Goal: Task Accomplishment & Management: Manage account settings

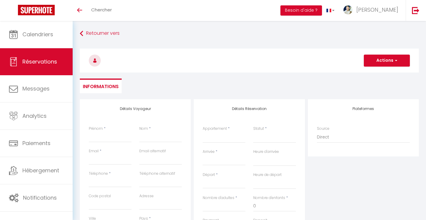
select select
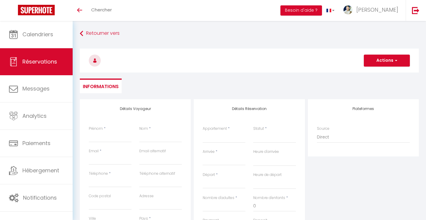
select select
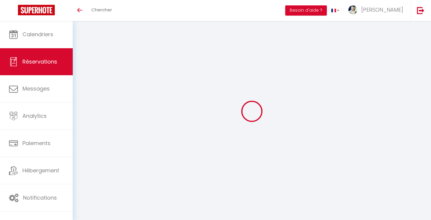
select select
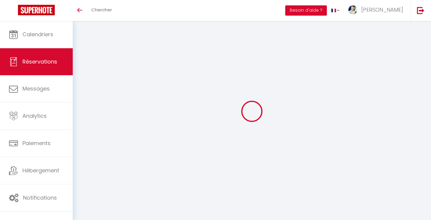
select select
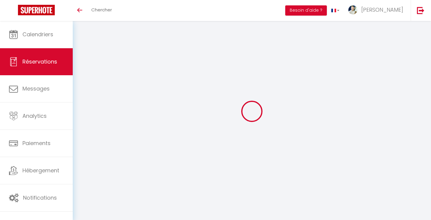
checkbox input "false"
select select
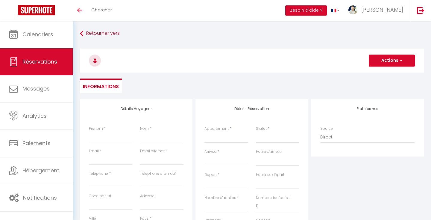
select select
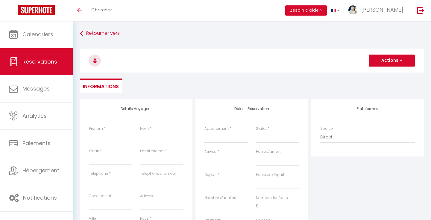
select select
checkbox input "false"
select select
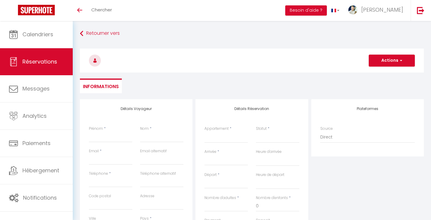
select select
checkbox input "false"
select select
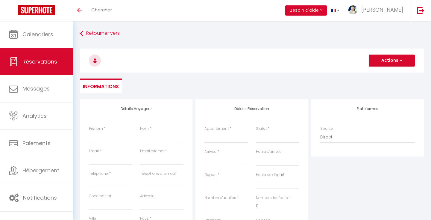
select select
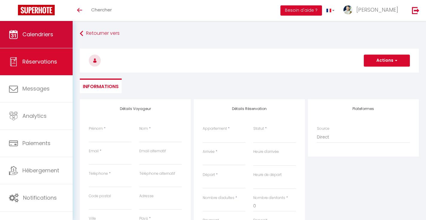
click at [40, 38] on span "Calendriers" at bounding box center [37, 34] width 31 height 7
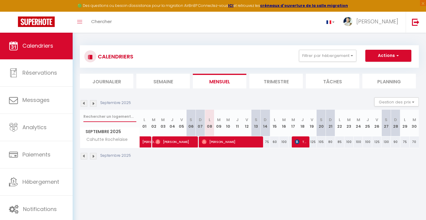
click at [101, 116] on input "text" at bounding box center [109, 116] width 53 height 11
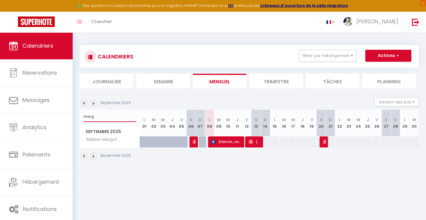
type input "marg"
click at [203, 143] on div at bounding box center [203, 141] width 9 height 11
click at [202, 141] on div at bounding box center [203, 141] width 9 height 11
click at [202, 140] on div at bounding box center [203, 141] width 9 height 11
click at [201, 144] on div at bounding box center [203, 141] width 9 height 11
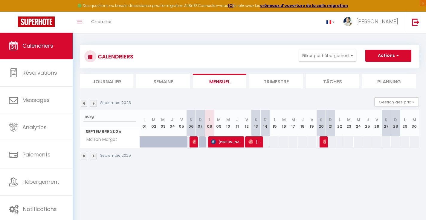
click at [198, 138] on div "100" at bounding box center [200, 141] width 10 height 11
drag, startPoint x: 203, startPoint y: 141, endPoint x: 202, endPoint y: 137, distance: 3.9
click at [202, 141] on div at bounding box center [203, 141] width 9 height 11
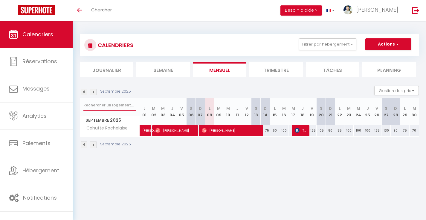
click at [110, 105] on input "text" at bounding box center [109, 105] width 53 height 11
type input "m"
checkbox input "false"
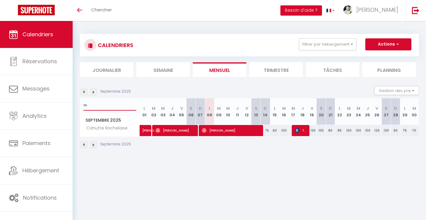
checkbox input "false"
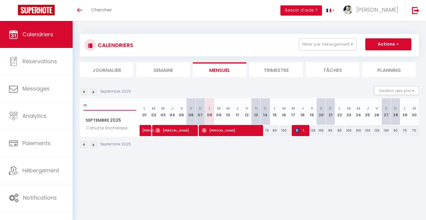
checkbox input "false"
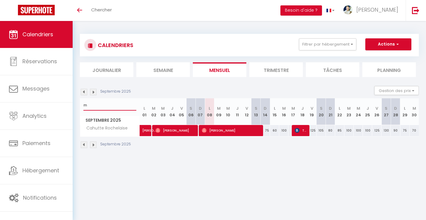
checkbox input "false"
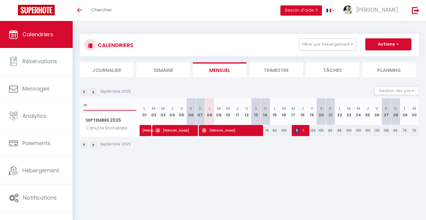
checkbox input "false"
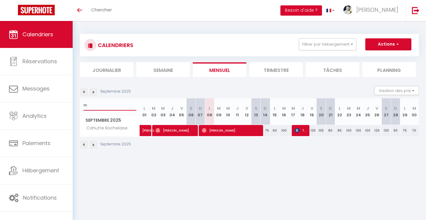
checkbox input "false"
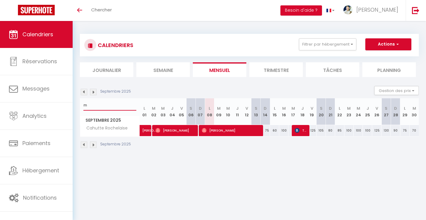
checkbox input "false"
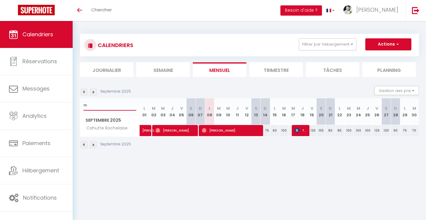
checkbox input "false"
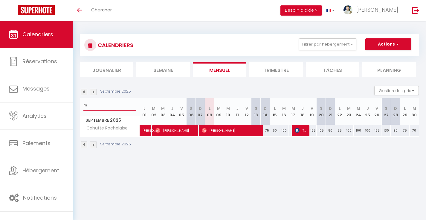
checkbox input "false"
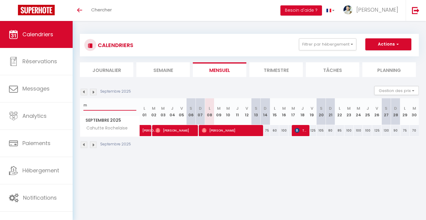
checkbox input "false"
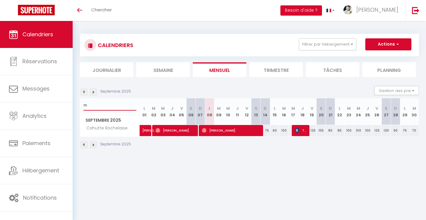
checkbox input "false"
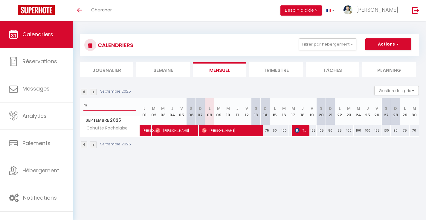
checkbox input "false"
type input "ma"
checkbox input "false"
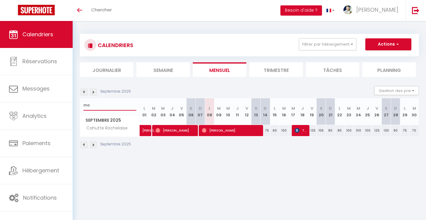
checkbox input "false"
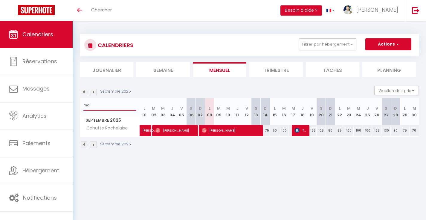
checkbox input "false"
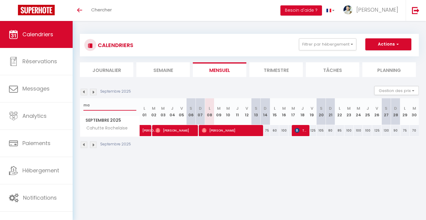
checkbox input "false"
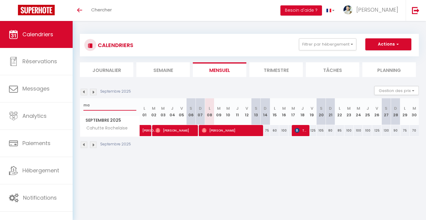
checkbox input "false"
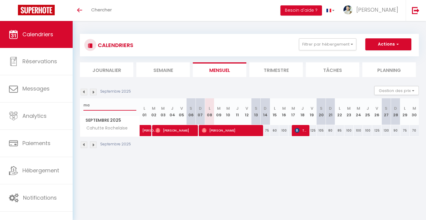
checkbox input "false"
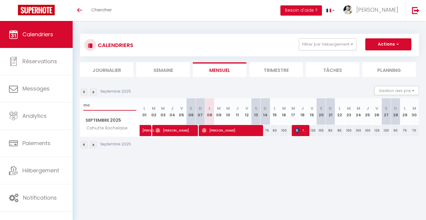
checkbox input "false"
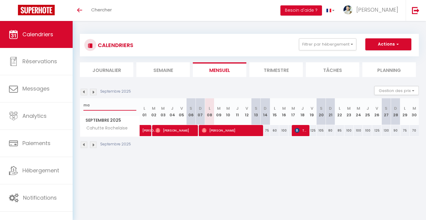
checkbox input "false"
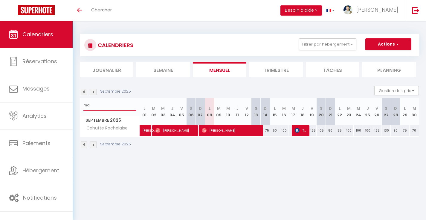
checkbox input "false"
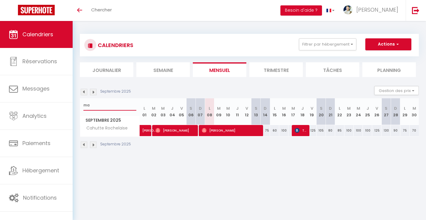
checkbox input "false"
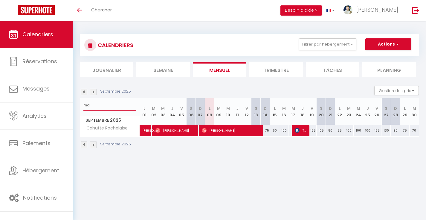
checkbox input "false"
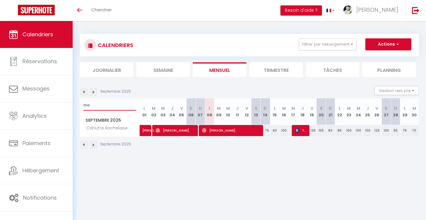
checkbox input "false"
type input "mar"
checkbox input "false"
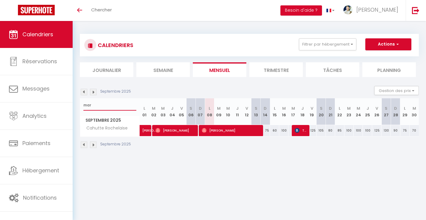
checkbox input "false"
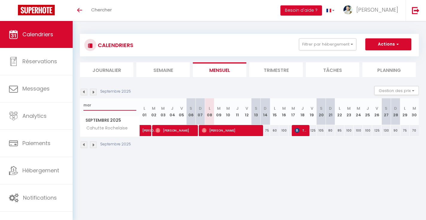
checkbox input "false"
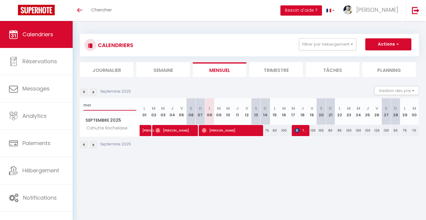
checkbox input "false"
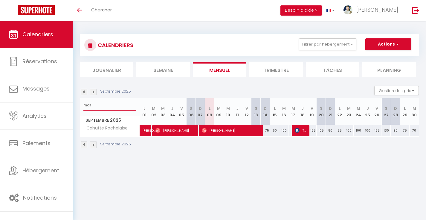
checkbox input "false"
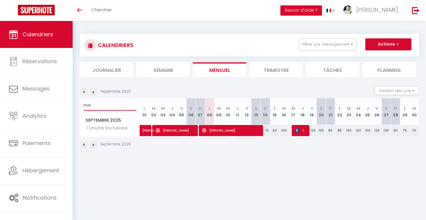
checkbox input "false"
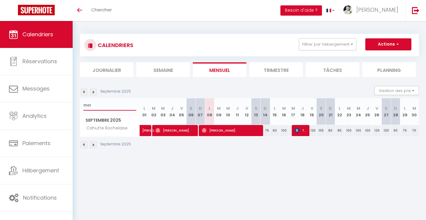
checkbox input "false"
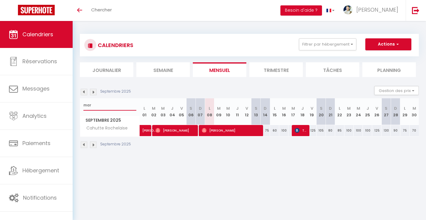
checkbox input "false"
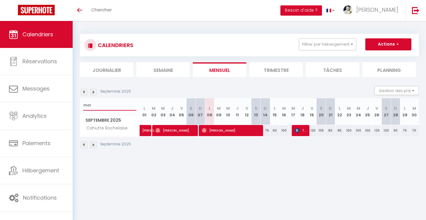
checkbox input "false"
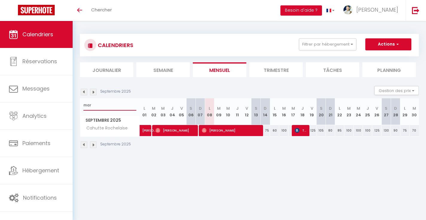
checkbox input "false"
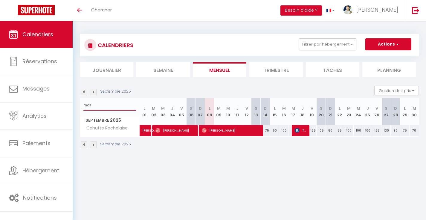
checkbox input "false"
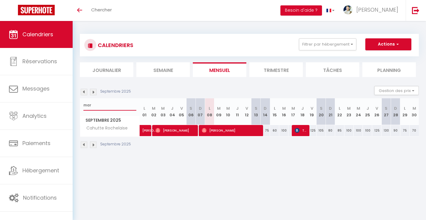
checkbox input "false"
type input "marg"
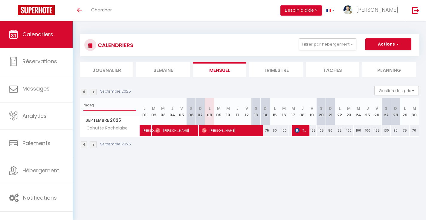
checkbox input "false"
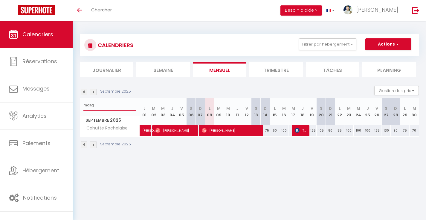
checkbox input "false"
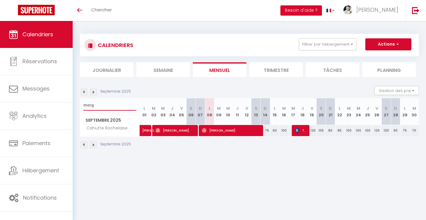
checkbox input "false"
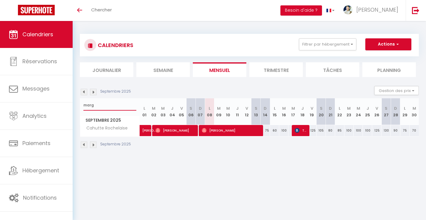
checkbox input "false"
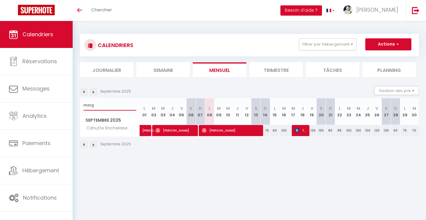
checkbox input "false"
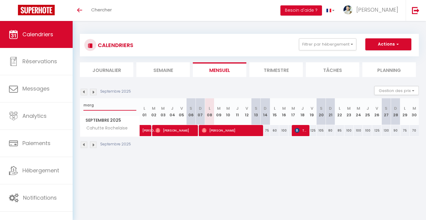
checkbox input "false"
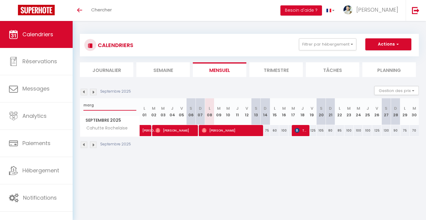
checkbox input "false"
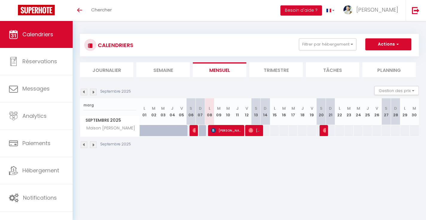
click at [203, 129] on div at bounding box center [203, 130] width 9 height 11
click at [203, 132] on div at bounding box center [203, 130] width 9 height 11
click at [202, 132] on div at bounding box center [203, 130] width 9 height 11
click at [327, 45] on button "Filtrer par hébergement" at bounding box center [327, 44] width 57 height 12
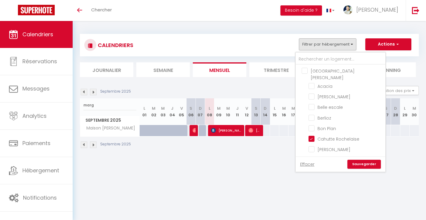
click at [305, 69] on input "[GEOGRAPHIC_DATA]" at bounding box center [347, 71] width 90 height 6
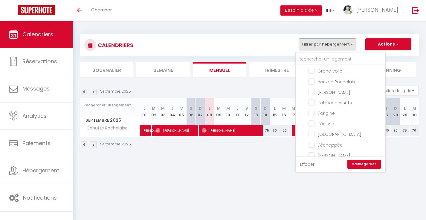
scroll to position [111, 0]
click at [314, 77] on input "Coquelicot" at bounding box center [346, 80] width 75 height 6
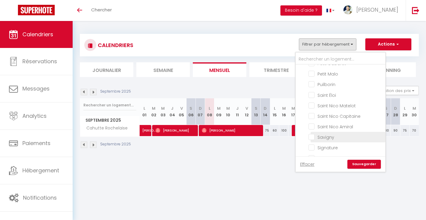
click at [310, 133] on input "Savigny" at bounding box center [346, 136] width 75 height 6
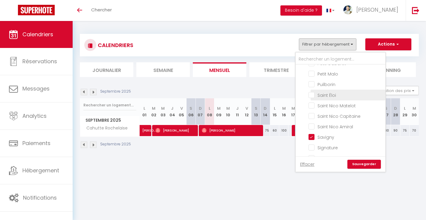
scroll to position [273, 0]
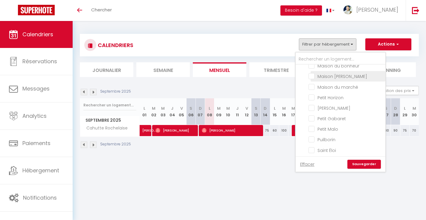
click at [312, 73] on input "Maison Margot" at bounding box center [346, 76] width 75 height 6
click at [364, 167] on link "Sauvegarder" at bounding box center [365, 164] width 34 height 9
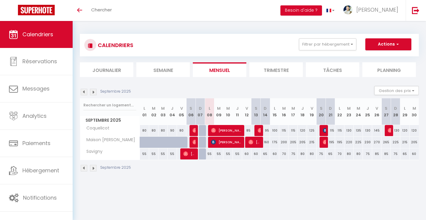
click at [201, 130] on div at bounding box center [203, 130] width 9 height 11
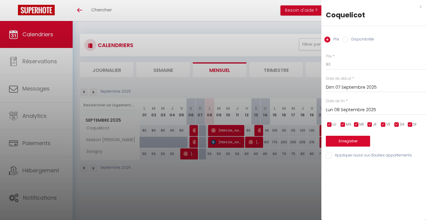
click at [364, 43] on div "Prix Disponibilité" at bounding box center [374, 36] width 105 height 20
click at [362, 39] on label "Disponibilité" at bounding box center [362, 40] width 26 height 7
click at [349, 39] on input "Disponibilité" at bounding box center [346, 40] width 6 height 6
click at [345, 138] on button "Enregistrer" at bounding box center [348, 141] width 44 height 11
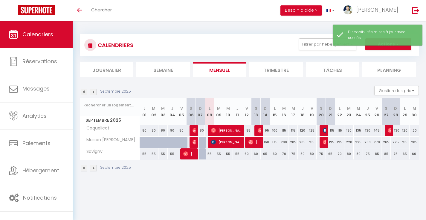
drag, startPoint x: 201, startPoint y: 142, endPoint x: 211, endPoint y: 136, distance: 11.7
click at [201, 142] on div at bounding box center [203, 141] width 9 height 11
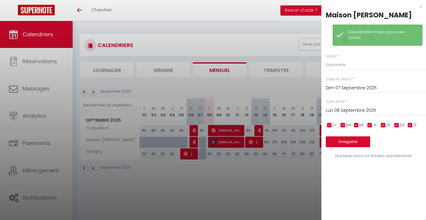
click at [353, 138] on button "Enregistrer" at bounding box center [348, 141] width 44 height 11
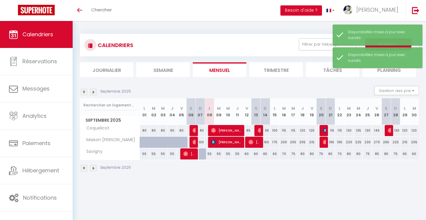
click at [202, 155] on div at bounding box center [203, 153] width 9 height 11
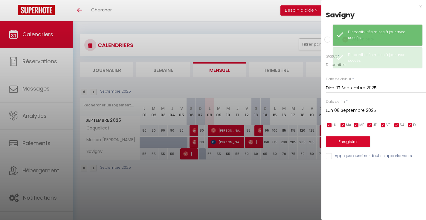
click at [341, 137] on button "Enregistrer" at bounding box center [348, 141] width 44 height 11
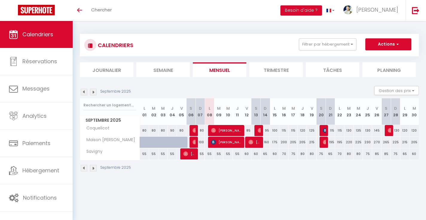
click at [192, 154] on span "Kylian Maison" at bounding box center [189, 153] width 12 height 11
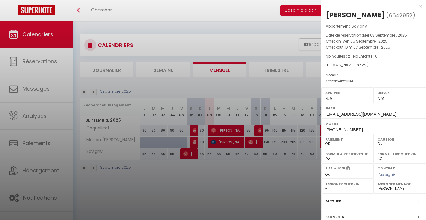
click at [207, 191] on div at bounding box center [213, 110] width 426 height 220
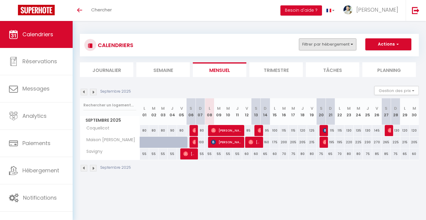
click at [320, 43] on button "Filtrer par hébergement" at bounding box center [327, 44] width 57 height 12
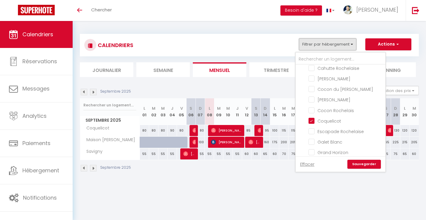
scroll to position [0, 0]
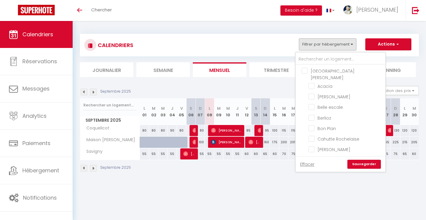
click at [306, 71] on input "[GEOGRAPHIC_DATA]" at bounding box center [347, 71] width 90 height 6
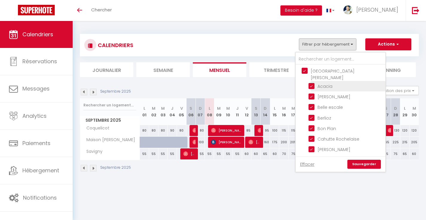
drag, startPoint x: 306, startPoint y: 71, endPoint x: 317, endPoint y: 79, distance: 14.0
click at [306, 71] on input "[GEOGRAPHIC_DATA]" at bounding box center [347, 71] width 90 height 6
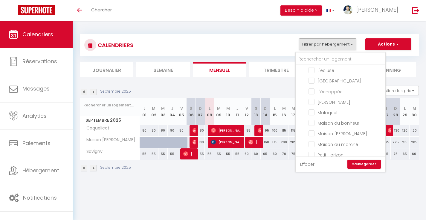
scroll to position [169, 0]
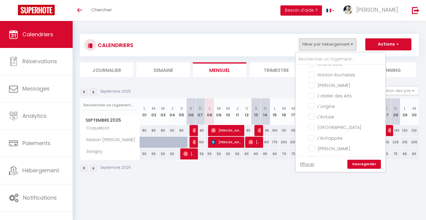
click at [306, 79] on ul "La Rochelle Acacia Beauregard Belle escale Berlioz Bon Plan Cahutte Rochelaise …" at bounding box center [341, 131] width 90 height 472
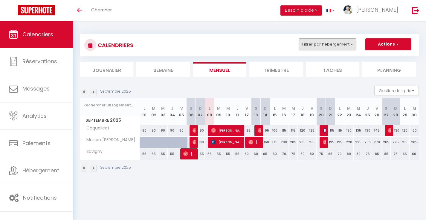
click at [325, 46] on button "Filtrer par hébergement" at bounding box center [327, 44] width 57 height 12
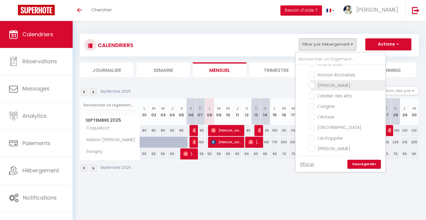
click at [313, 82] on input "[PERSON_NAME]" at bounding box center [346, 85] width 75 height 6
click at [362, 164] on link "Sauvegarder" at bounding box center [365, 164] width 34 height 9
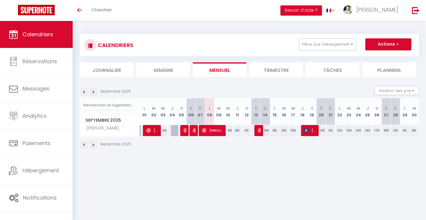
click at [84, 92] on img at bounding box center [84, 92] width 7 height 7
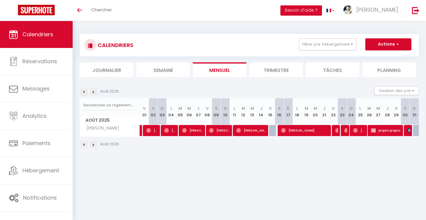
click at [346, 131] on img at bounding box center [346, 130] width 5 height 5
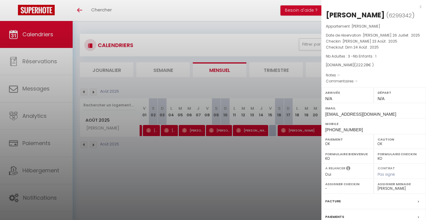
click at [242, 155] on div at bounding box center [213, 110] width 426 height 220
